Goal: Transaction & Acquisition: Purchase product/service

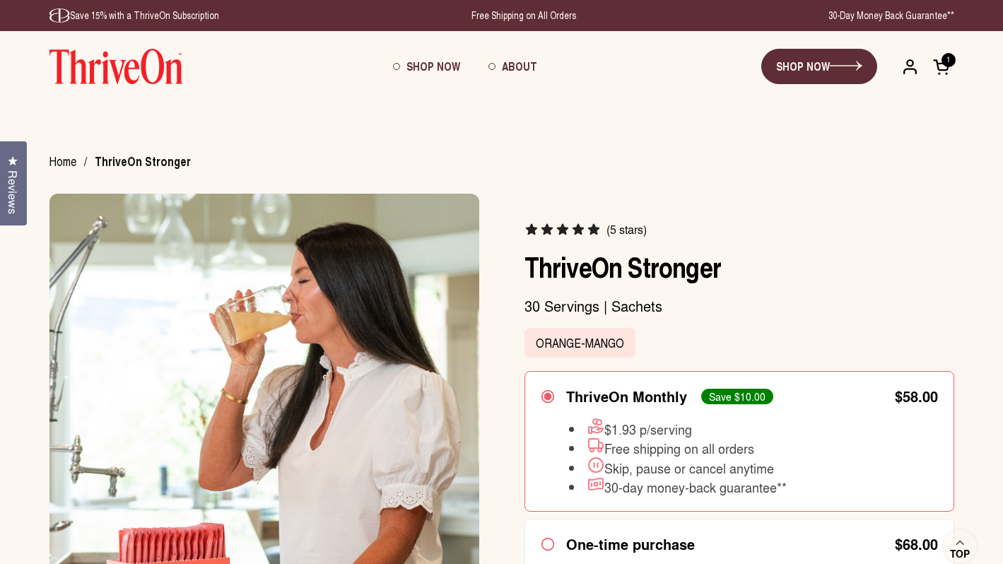
click at [143, 75] on img at bounding box center [116, 66] width 134 height 35
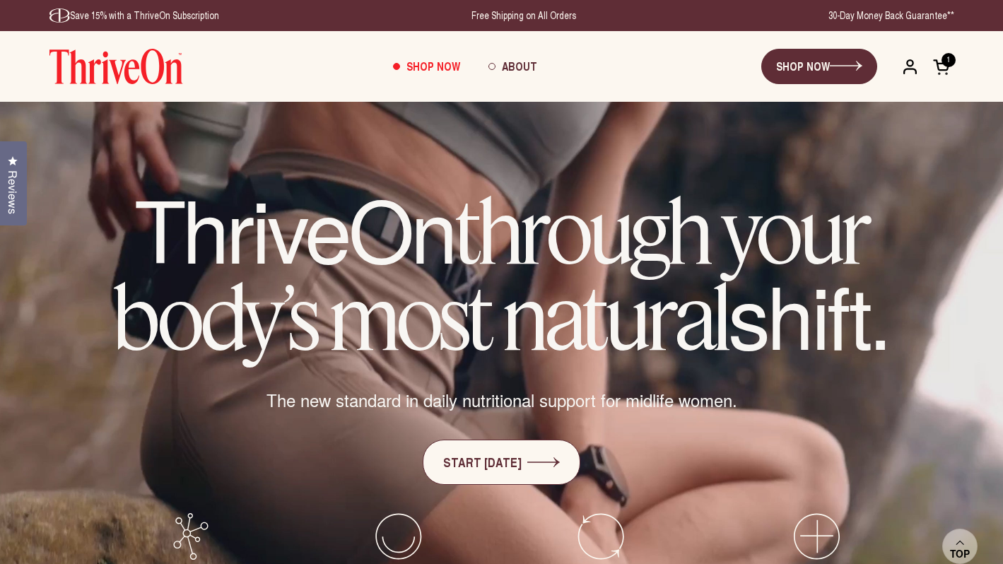
click at [426, 66] on span "Shop Now" at bounding box center [434, 66] width 54 height 16
click at [416, 69] on span "Shop Now" at bounding box center [434, 66] width 54 height 16
